Goal: Task Accomplishment & Management: Complete application form

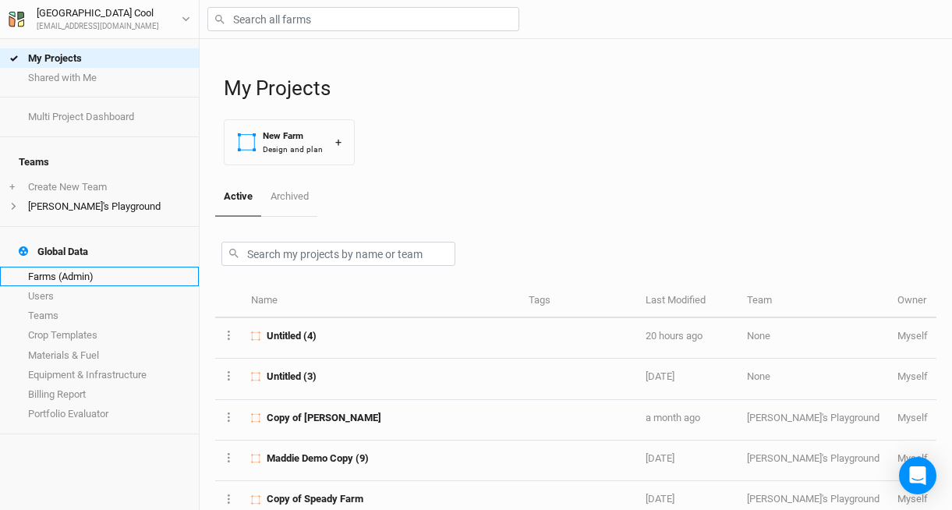
click at [41, 267] on link "Farms (Admin)" at bounding box center [99, 276] width 199 height 19
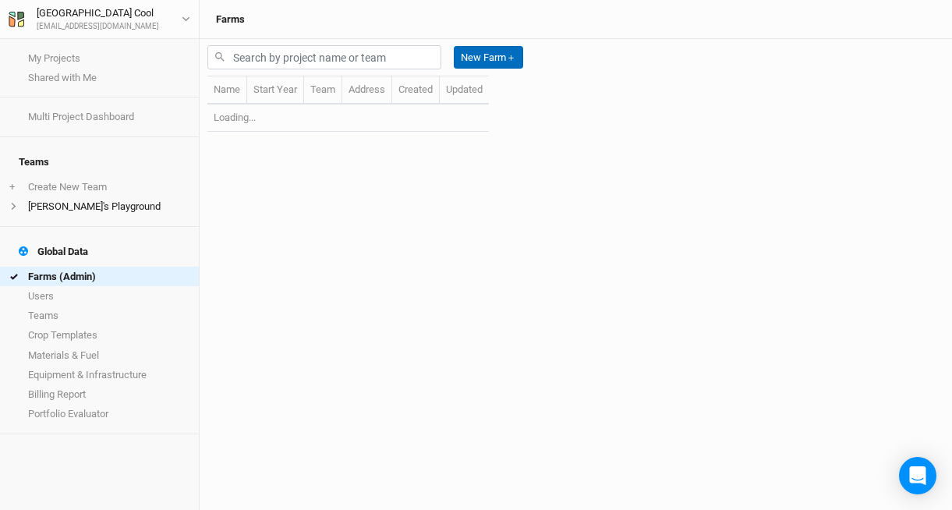
click at [508, 55] on button "New Farm ＋" at bounding box center [488, 57] width 69 height 23
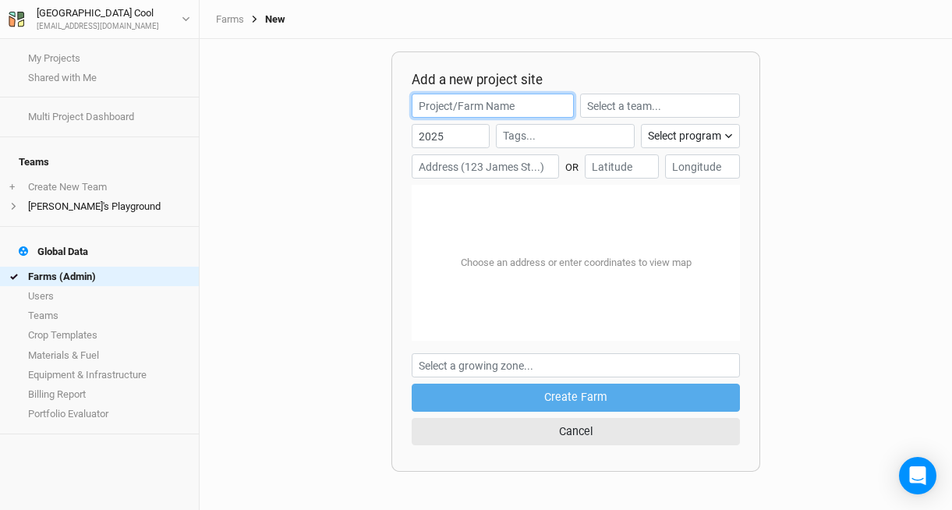
click at [473, 102] on input "text" at bounding box center [492, 106] width 161 height 24
type input "Test"
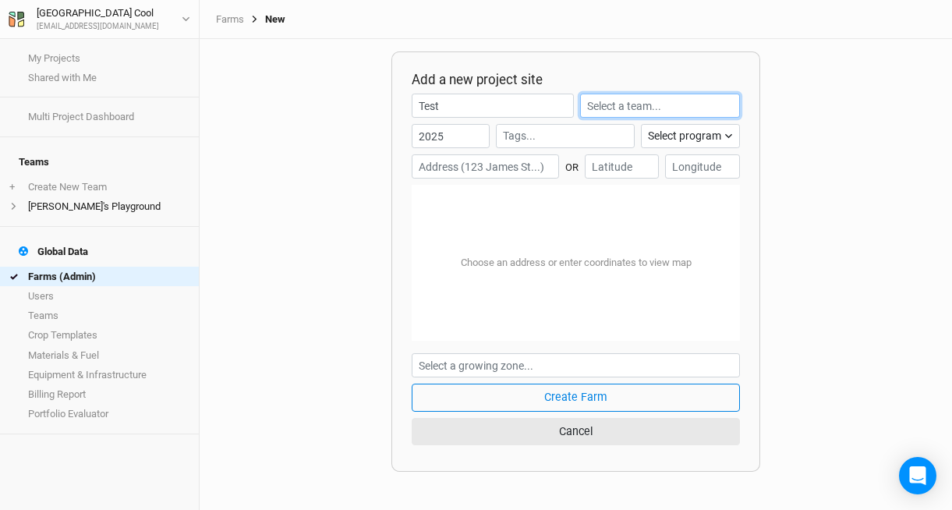
click at [611, 108] on input "text" at bounding box center [660, 106] width 160 height 24
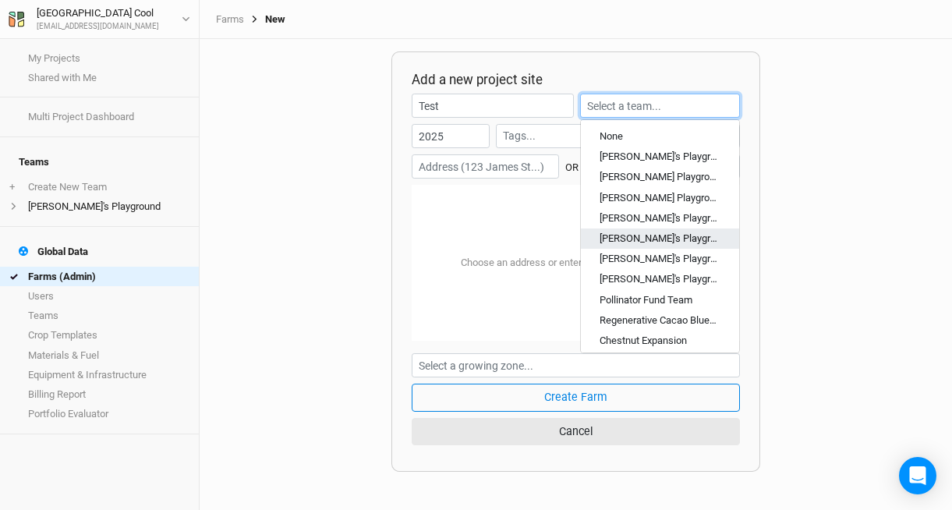
click at [634, 233] on div "[PERSON_NAME]'s Playground" at bounding box center [660, 239] width 121 height 14
type input "[PERSON_NAME]'s Playground"
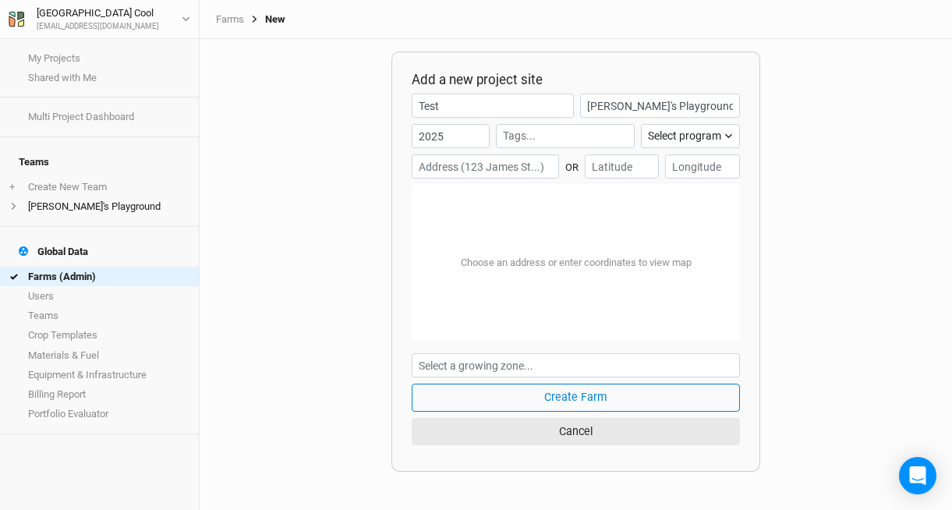
click at [480, 168] on input "text" at bounding box center [485, 166] width 147 height 24
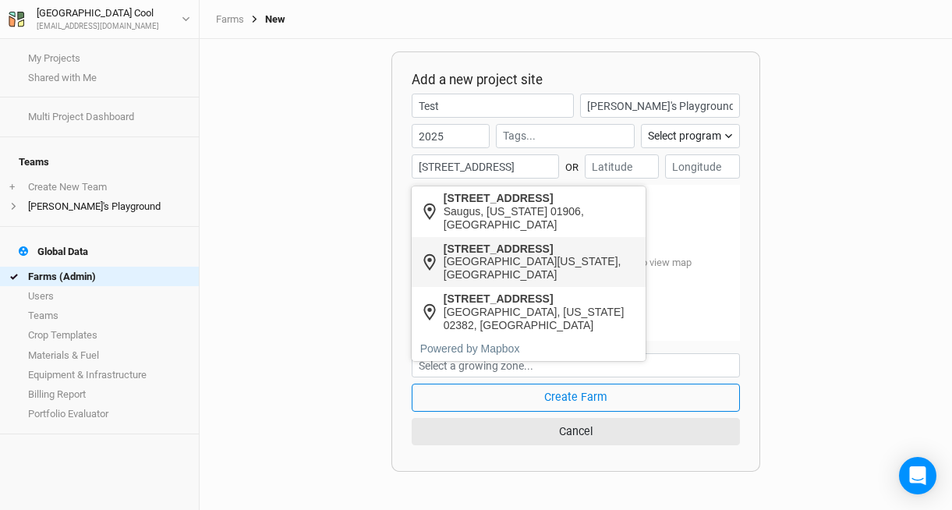
click at [472, 261] on div "[GEOGRAPHIC_DATA][US_STATE], [GEOGRAPHIC_DATA]" at bounding box center [541, 268] width 194 height 27
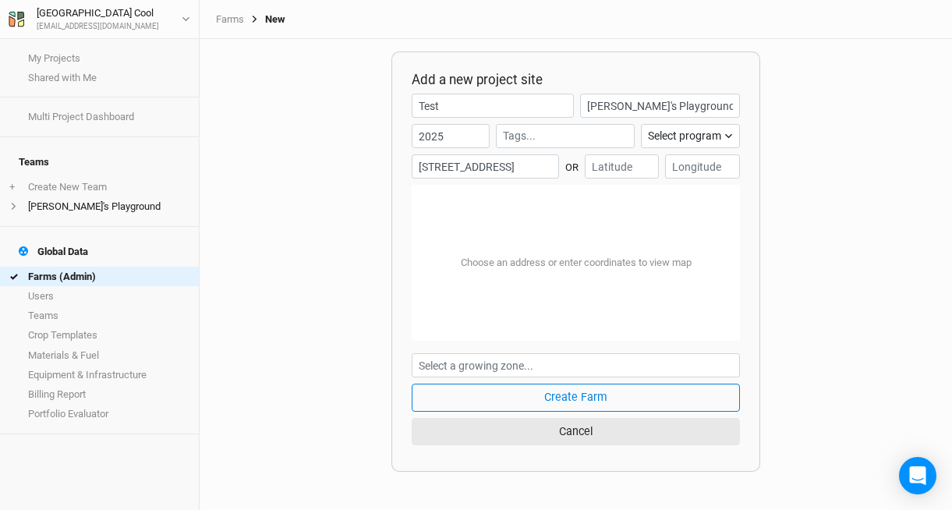
type input "[STREET_ADDRESS][US_STATE]"
type input "42.694545"
type input "-71.074977"
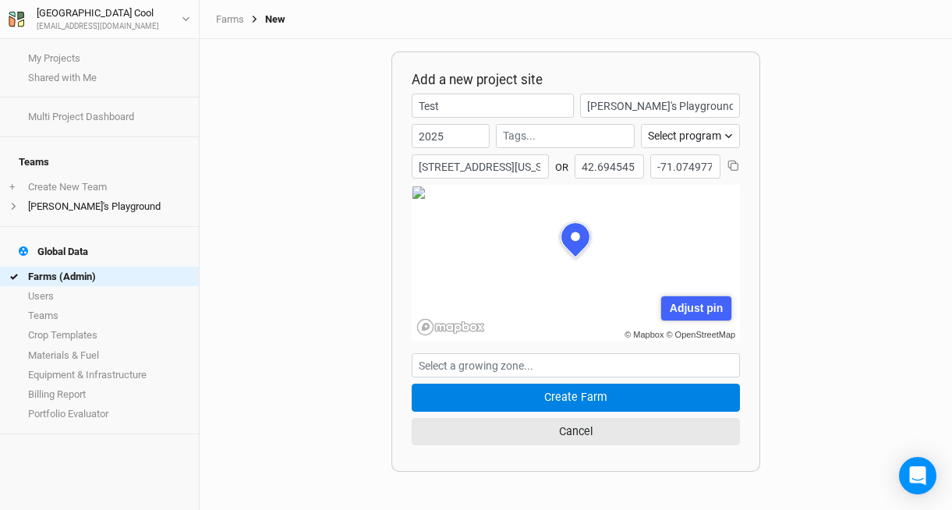
scroll to position [78, 164]
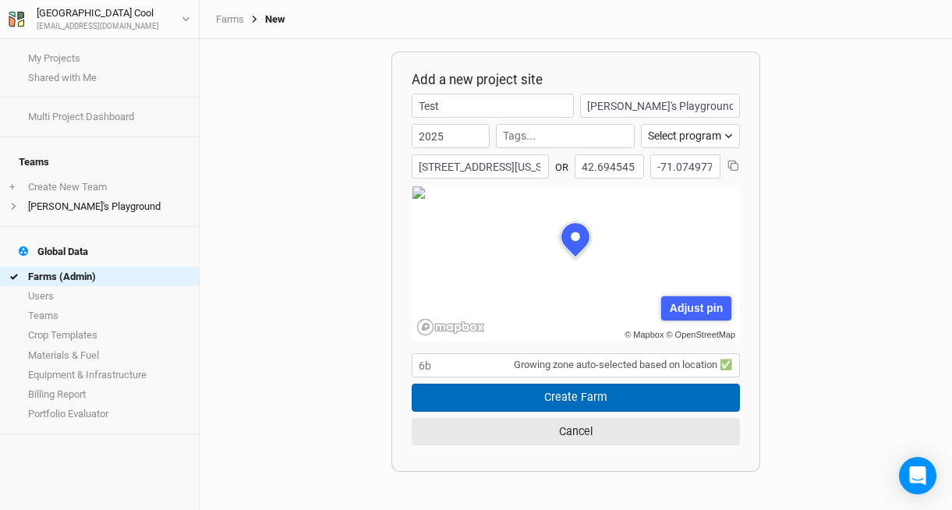
click at [514, 391] on button "Create Farm" at bounding box center [576, 397] width 328 height 27
